Goal: Check status

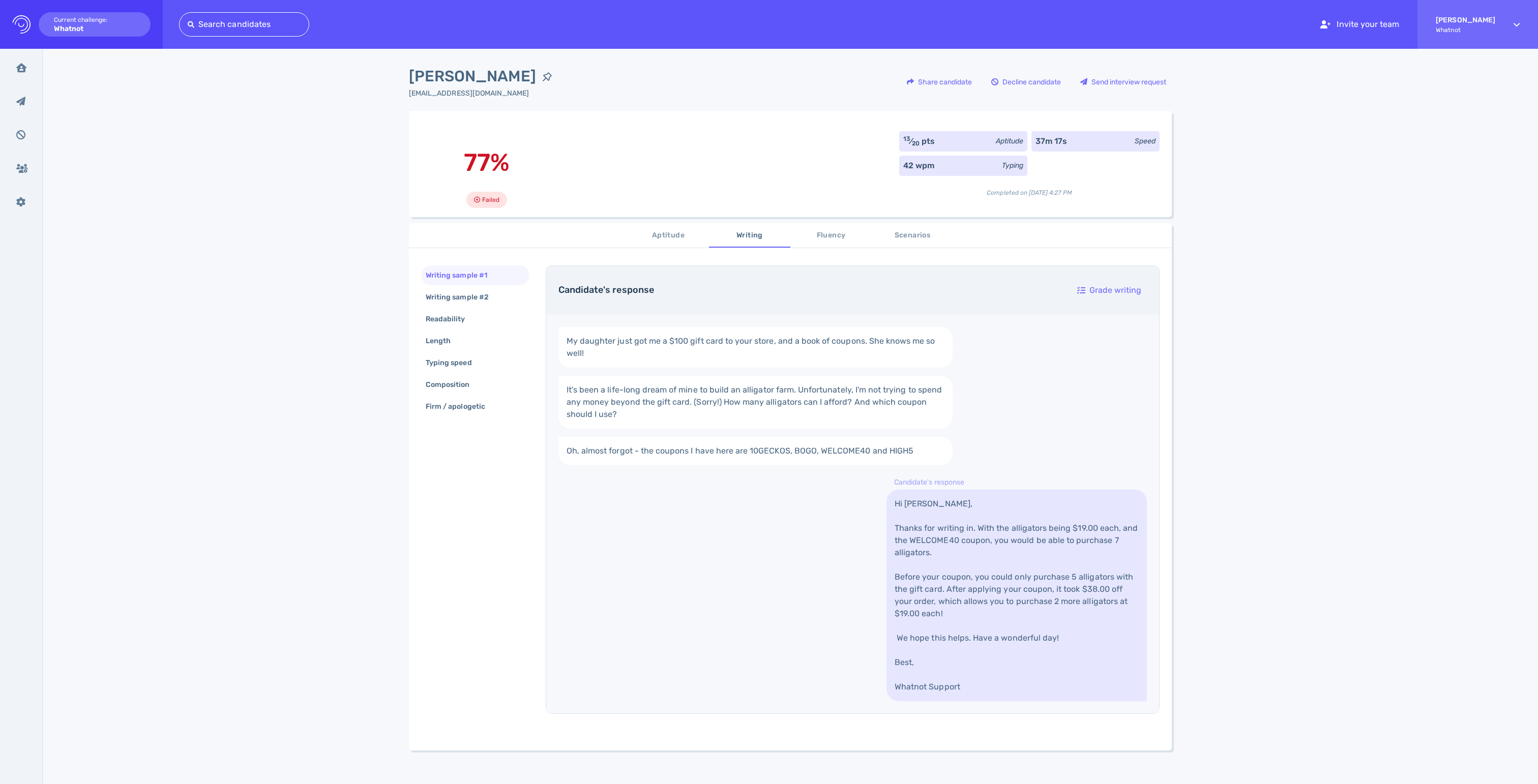
scroll to position [52, 0]
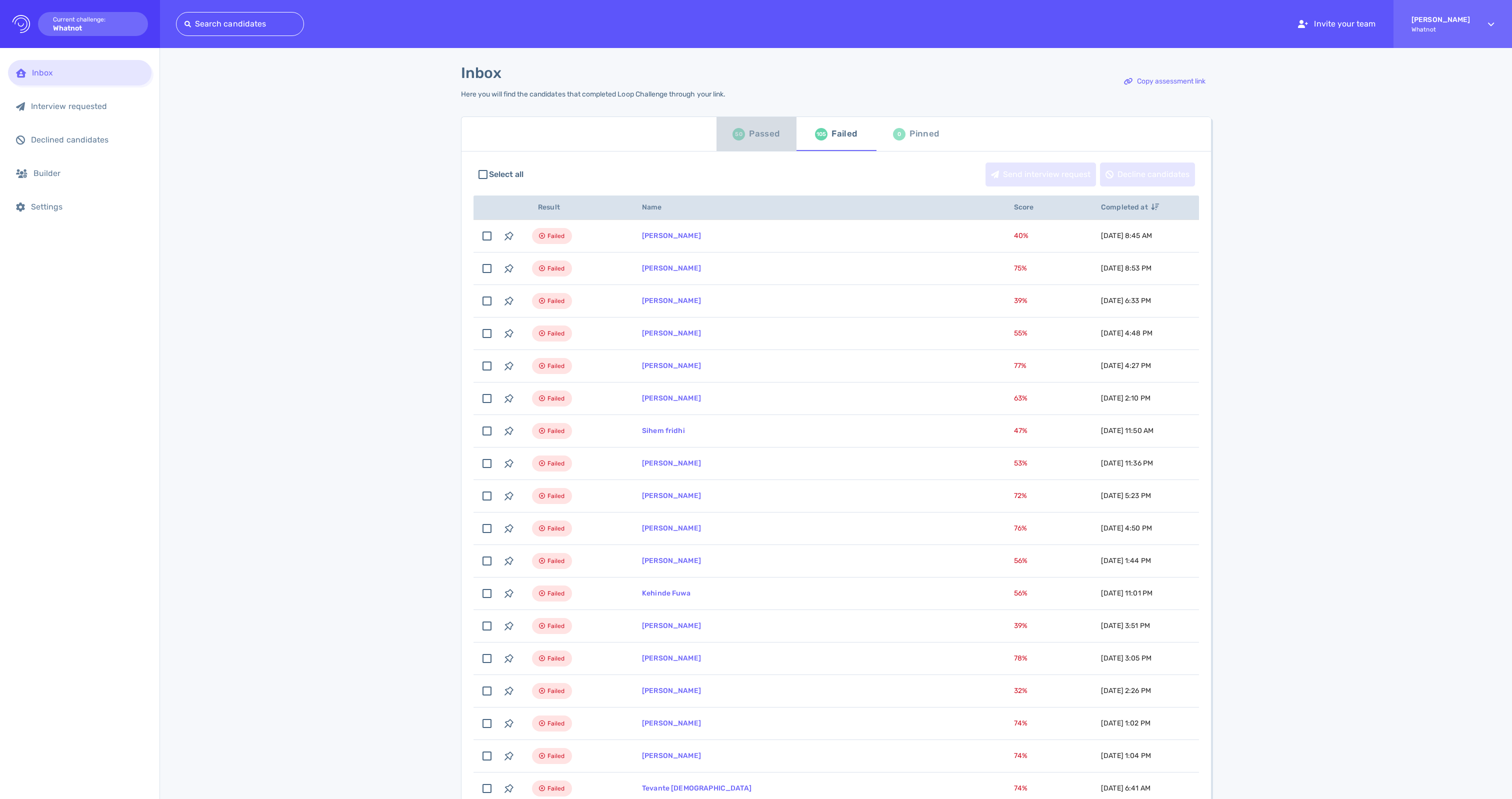
click at [759, 142] on div "Passed" at bounding box center [764, 134] width 30 height 15
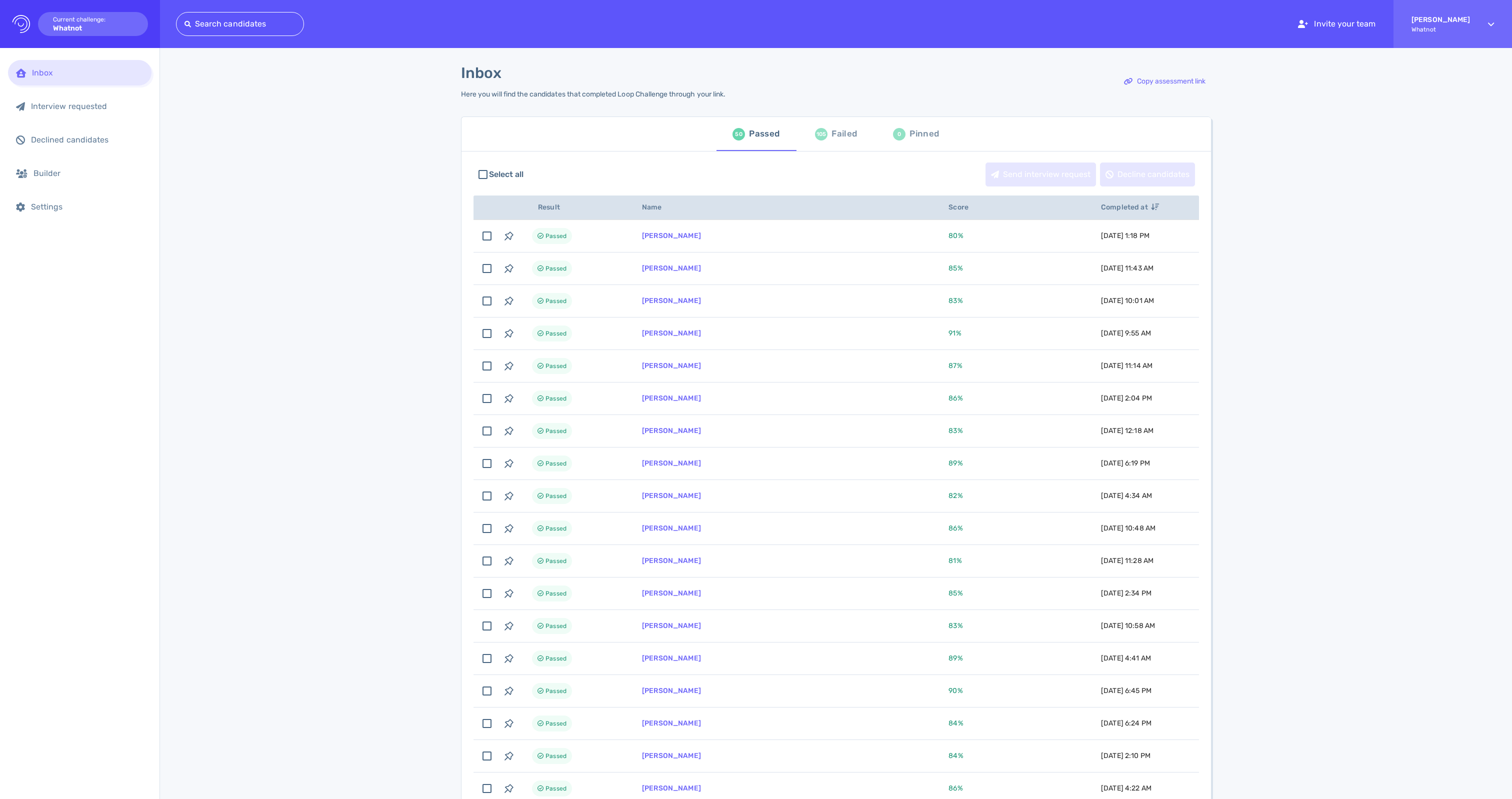
click at [1118, 220] on th "Completed at" at bounding box center [1144, 207] width 110 height 24
click at [1151, 211] on icon at bounding box center [1155, 207] width 8 height 7
click at [833, 141] on div "Failed" at bounding box center [845, 134] width 26 height 15
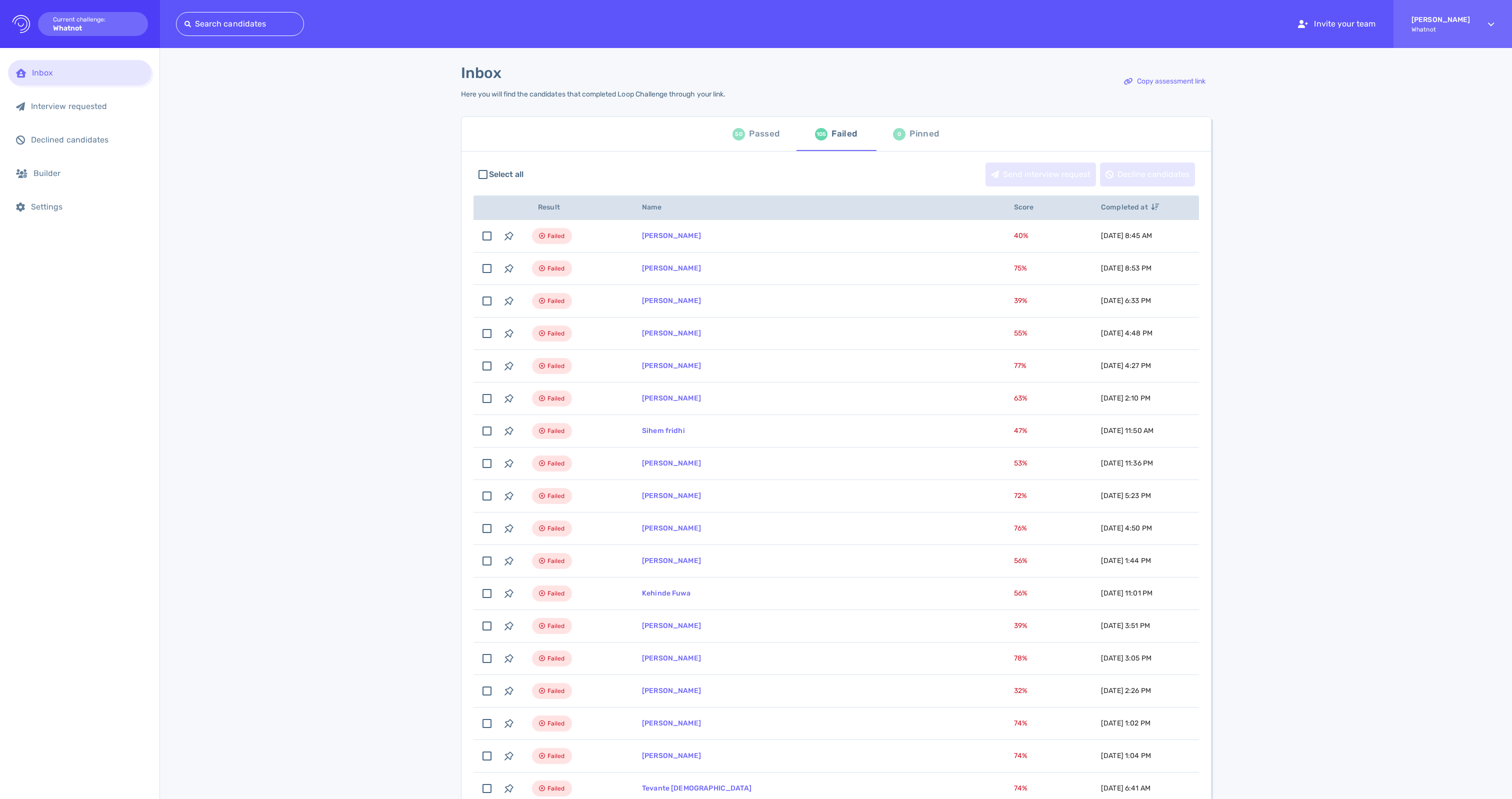
drag, startPoint x: 1147, startPoint y: 214, endPoint x: 1141, endPoint y: 214, distance: 6.0
click at [1144, 214] on th "Completed at" at bounding box center [1144, 207] width 110 height 24
click at [1151, 211] on icon at bounding box center [1155, 207] width 8 height 7
